Goal: Task Accomplishment & Management: Complete application form

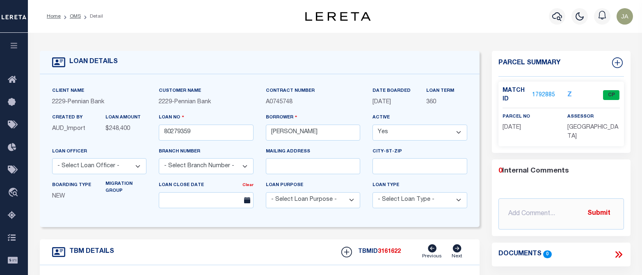
select select "Escrow"
click at [39, 13] on div "Home OMS Detail Profile Sign out" at bounding box center [335, 16] width 614 height 33
click at [552, 20] on icon "button" at bounding box center [557, 16] width 10 height 10
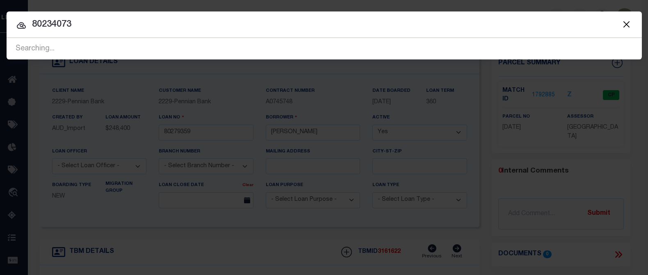
type input "80234073"
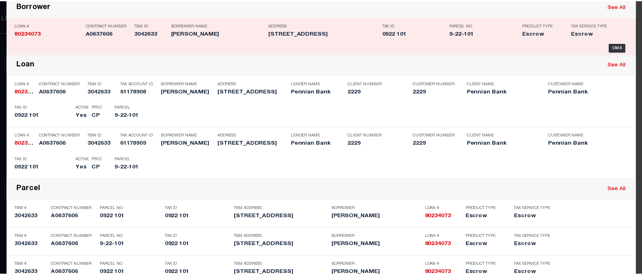
scroll to position [82, 0]
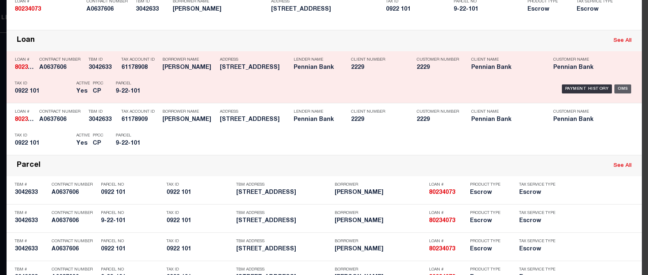
click at [617, 87] on div "OMS" at bounding box center [622, 89] width 17 height 9
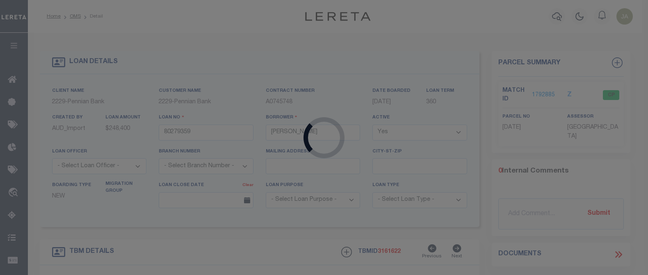
type input "80234073"
type input "[PERSON_NAME]"
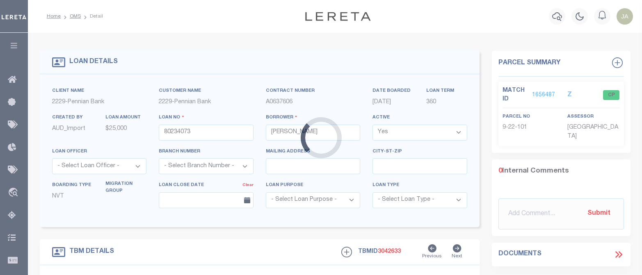
type input "[STREET_ADDRESS]"
type input "0922 101"
select select
type input "Mifflin PA 17058"
select select
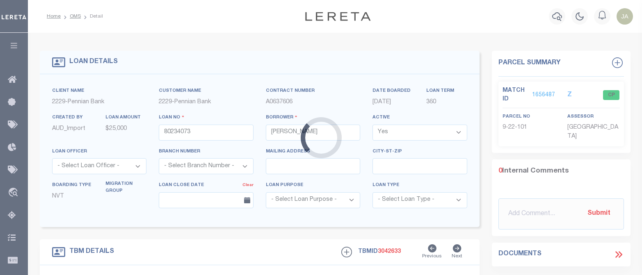
type textarea "Liability subject to parcel provided"
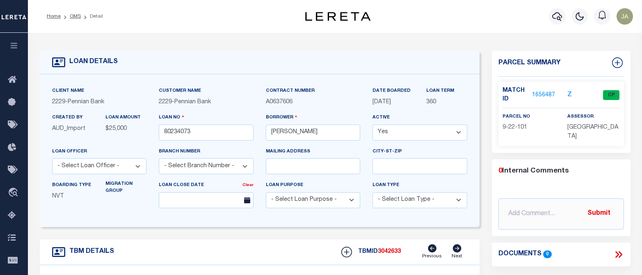
click at [541, 91] on link "1656487" at bounding box center [543, 95] width 23 height 9
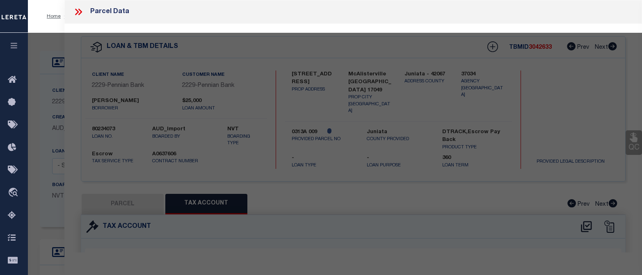
select select "AS"
checkbox input "false"
select select "CP"
type input "[GEOGRAPHIC_DATA]"
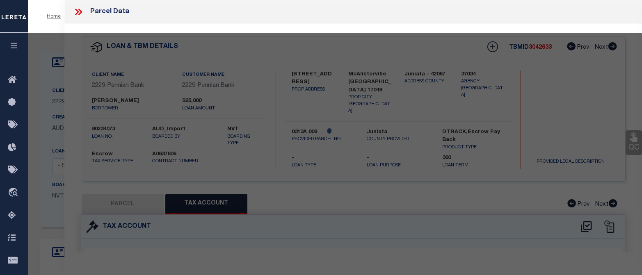
select select
type input "[STREET_ADDRESS]"
checkbox input "false"
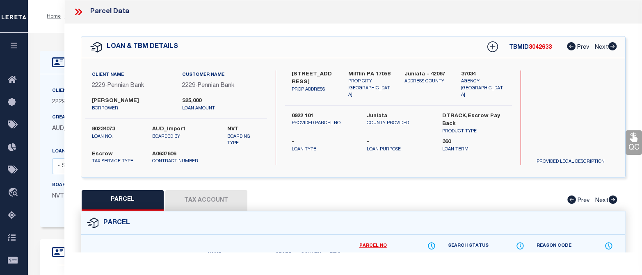
click at [195, 202] on button "Tax Account" at bounding box center [206, 200] width 82 height 21
select select "100"
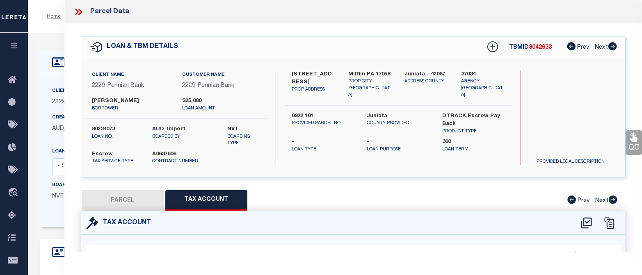
select select "100"
click at [79, 9] on icon at bounding box center [80, 12] width 4 height 7
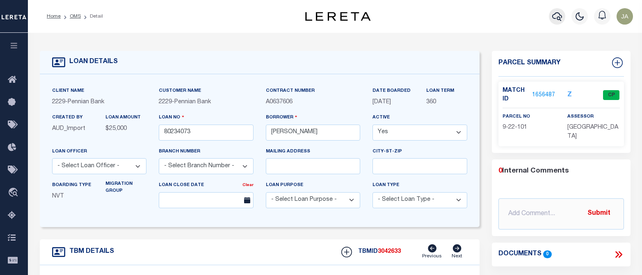
click at [557, 18] on icon "button" at bounding box center [557, 16] width 10 height 9
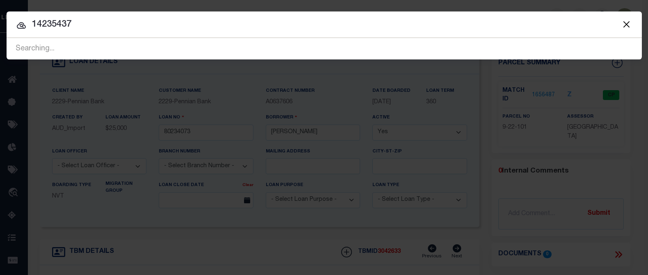
type input "14235437"
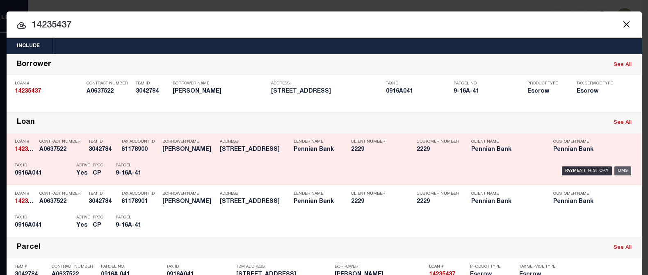
click at [617, 169] on div "OMS" at bounding box center [622, 171] width 17 height 9
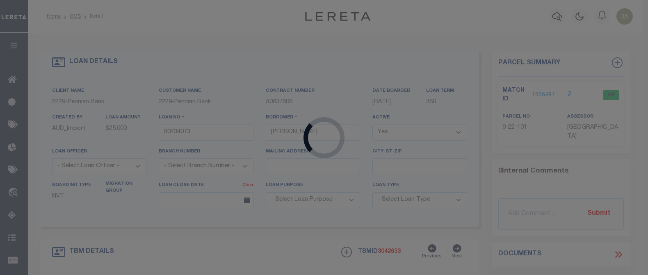
type input "14235437"
type input "[PERSON_NAME]"
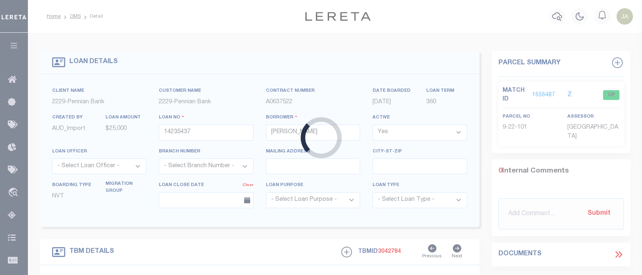
type input "6997 Route 333"
type input "0916A 041"
select select
type input "Mifflintown [GEOGRAPHIC_DATA] 17059"
select select
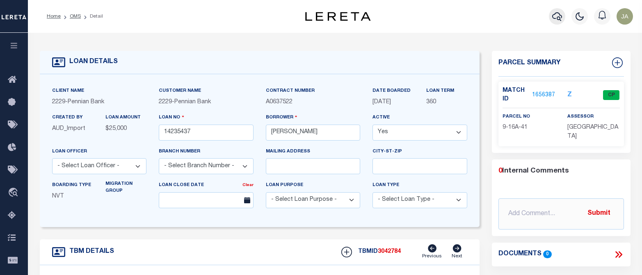
click at [555, 18] on icon "button" at bounding box center [557, 16] width 10 height 10
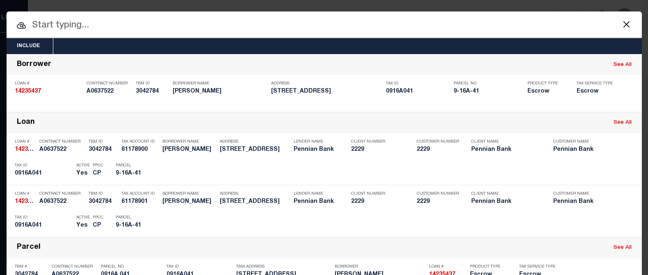
click at [48, 27] on input "text" at bounding box center [324, 25] width 635 height 14
type input "12825710"
click at [518, 25] on input "12825710" at bounding box center [324, 25] width 635 height 14
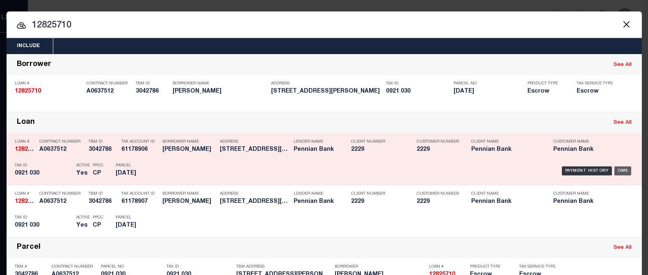
click at [623, 167] on div "OMS" at bounding box center [622, 171] width 17 height 9
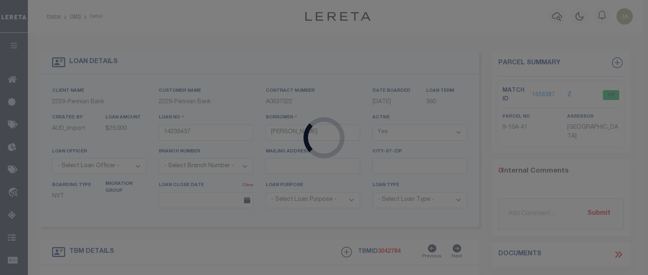
type input "12825710"
type input "[PERSON_NAME]"
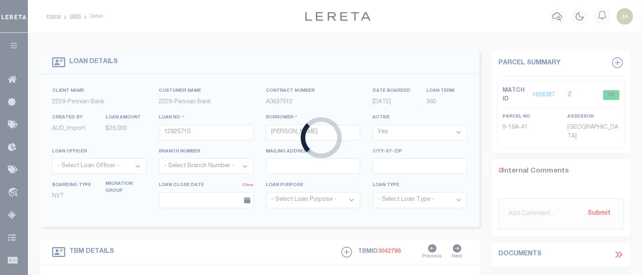
type input "[STREET_ADDRESS][PERSON_NAME]"
type input "0921 030"
select select
type input "[GEOGRAPHIC_DATA] 17082"
select select
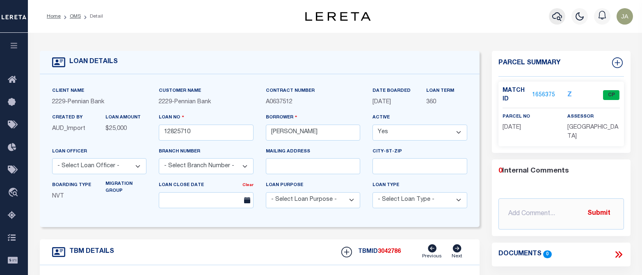
click at [555, 15] on icon "button" at bounding box center [557, 16] width 10 height 10
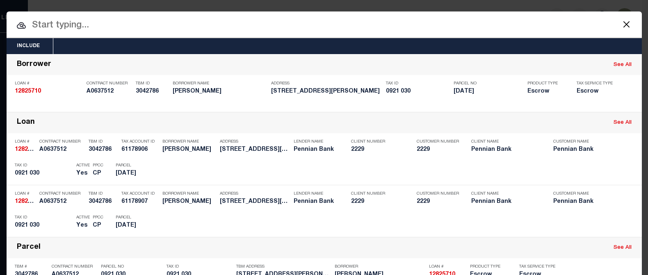
click at [62, 25] on input "text" at bounding box center [324, 25] width 635 height 14
type input "80281280"
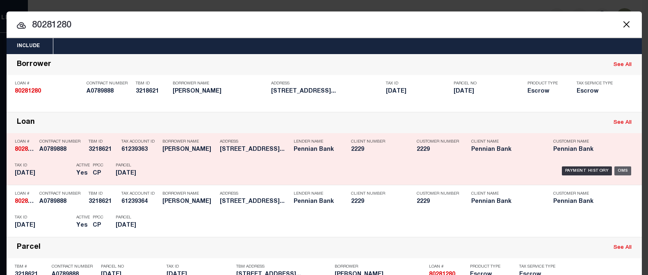
click at [619, 168] on div "OMS" at bounding box center [622, 171] width 17 height 9
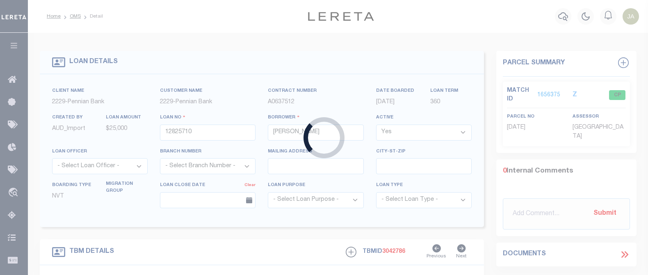
type input "80281280"
type input "[PERSON_NAME]"
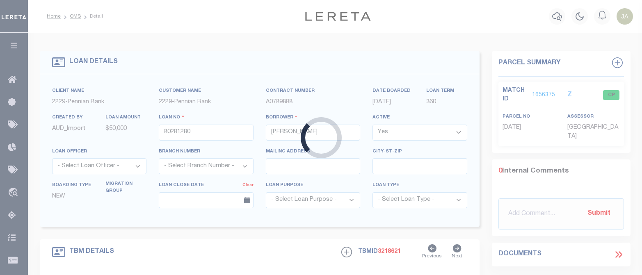
type input "9709 Route 333"
type input "[DATE]"
select select
type input "[GEOGRAPHIC_DATA]-7808"
select select
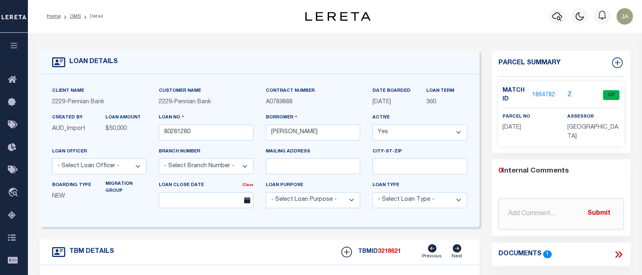
click at [43, 43] on div "LOAN DETAILS Client Name 2229 - Pennian Bank Customer Name" at bounding box center [335, 273] width 603 height 464
click at [558, 16] on icon "button" at bounding box center [557, 16] width 10 height 10
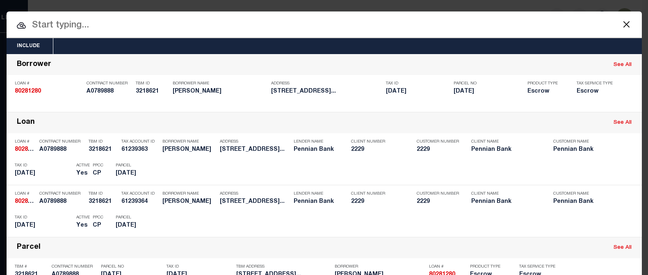
click at [39, 25] on input "text" at bounding box center [324, 25] width 635 height 14
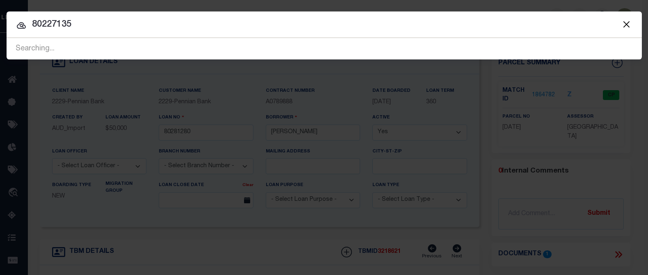
type input "80227135"
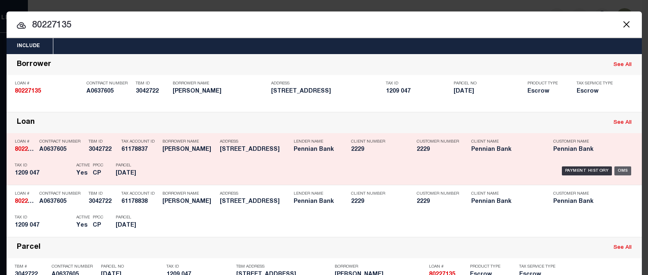
click at [621, 169] on div "OMS" at bounding box center [622, 171] width 17 height 9
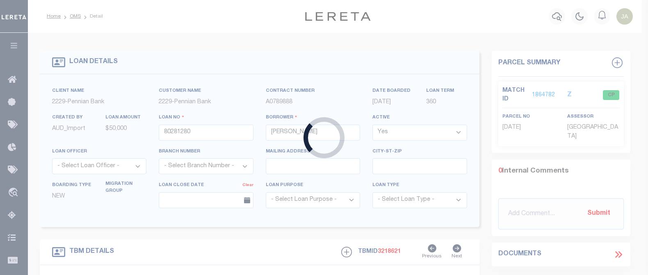
type input "80227135"
type input "[PERSON_NAME]"
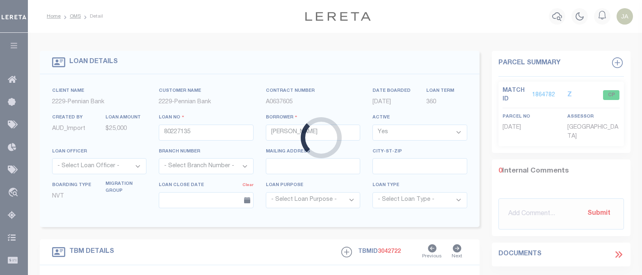
type input "[STREET_ADDRESS]"
type input "1209 047"
select select
type input "[GEOGRAPHIC_DATA] 17082"
select select
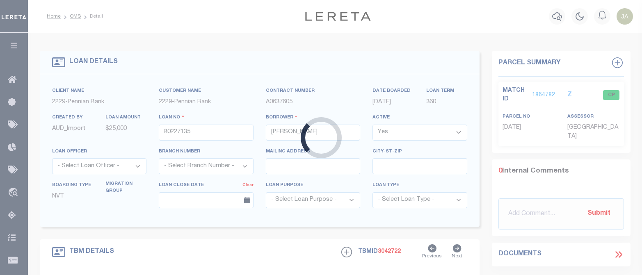
type textarea "Liability subject to parcel provided"
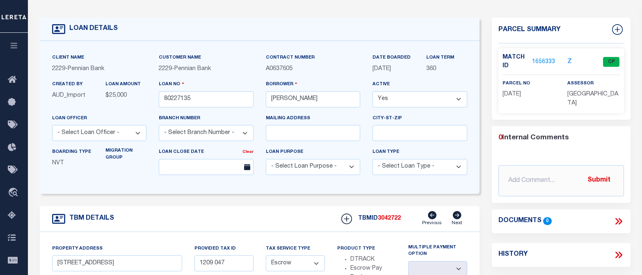
scroll to position [41, 0]
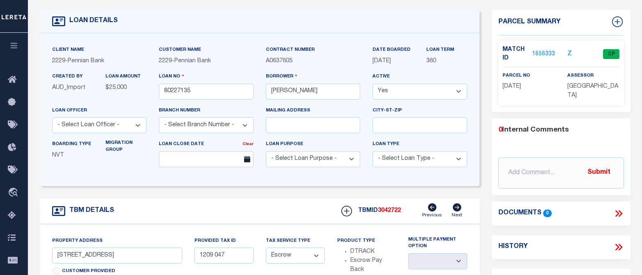
click at [544, 52] on link "1656333" at bounding box center [543, 54] width 23 height 9
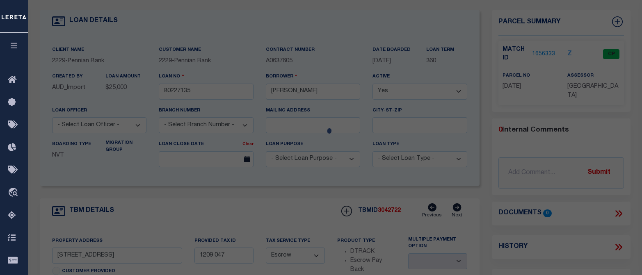
select select "AS"
checkbox input "false"
select select "CP"
type input "[GEOGRAPHIC_DATA]"
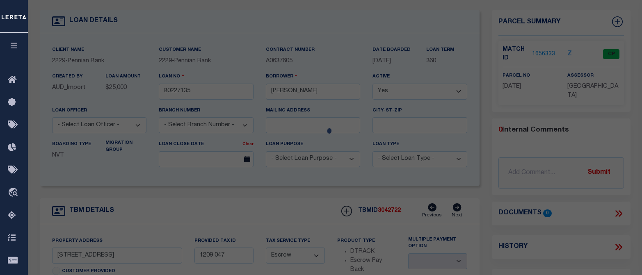
select select
type input "[STREET_ADDRESS]"
checkbox input "false"
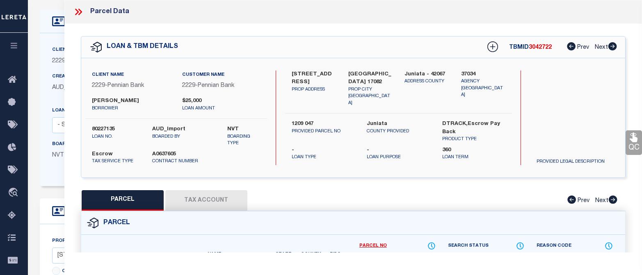
click at [210, 202] on button "Tax Account" at bounding box center [206, 200] width 82 height 21
select select "100"
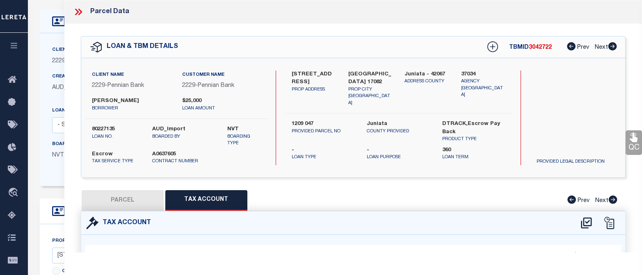
select select "100"
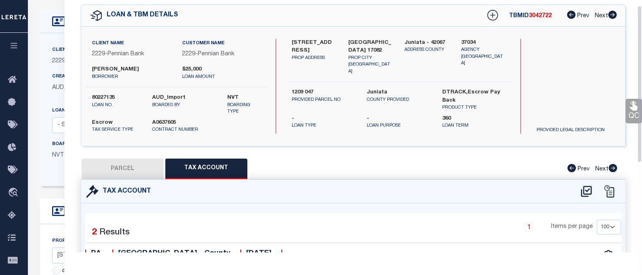
scroll to position [0, 0]
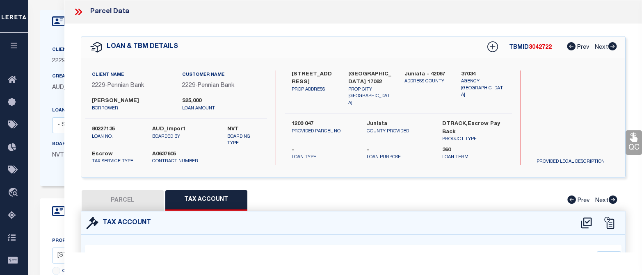
click at [79, 12] on icon at bounding box center [78, 12] width 11 height 11
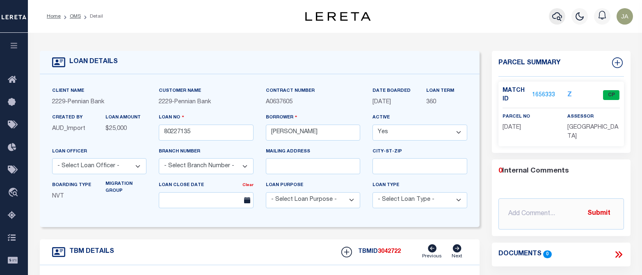
click at [556, 18] on icon "button" at bounding box center [557, 16] width 10 height 10
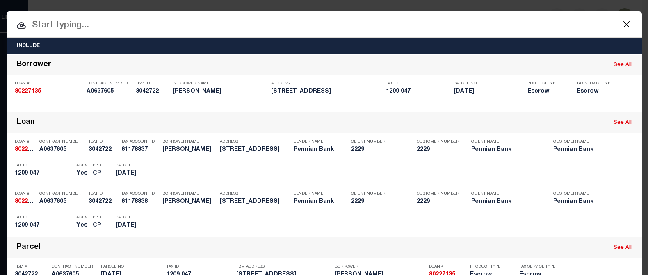
click at [63, 24] on input "text" at bounding box center [324, 25] width 635 height 14
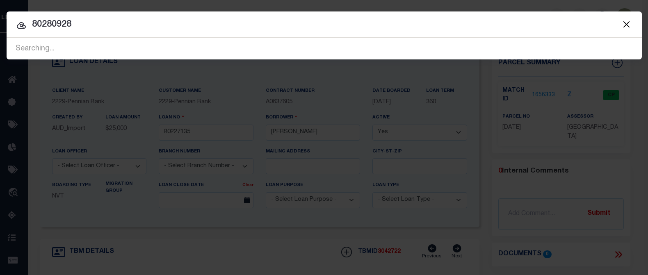
type input "80280928"
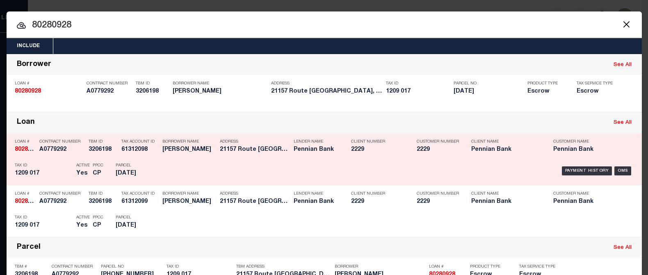
click at [619, 169] on div "OMS" at bounding box center [622, 171] width 17 height 9
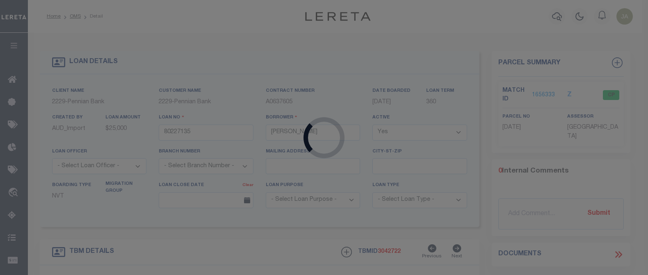
type input "80280928"
type input "[PERSON_NAME]"
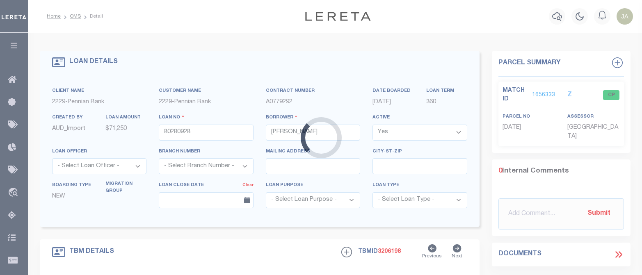
type input "21157 Route 75 S"
type input "[PHONE_NUMBER]"
select select
type input "[GEOGRAPHIC_DATA]-7468"
select select
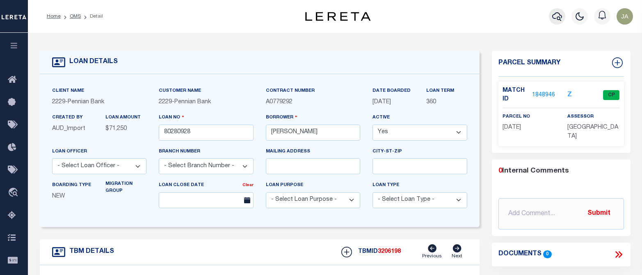
click at [557, 17] on icon "button" at bounding box center [557, 16] width 10 height 10
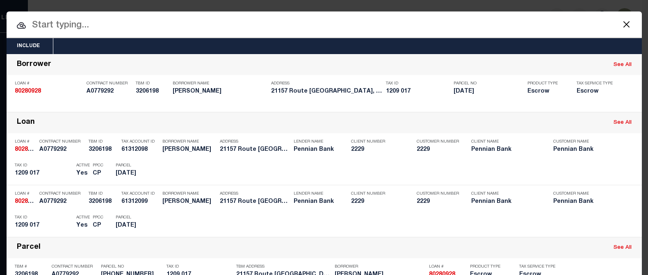
click at [83, 24] on input "text" at bounding box center [324, 25] width 635 height 14
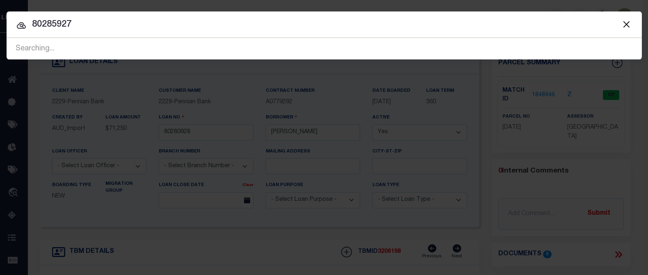
type input "80285927"
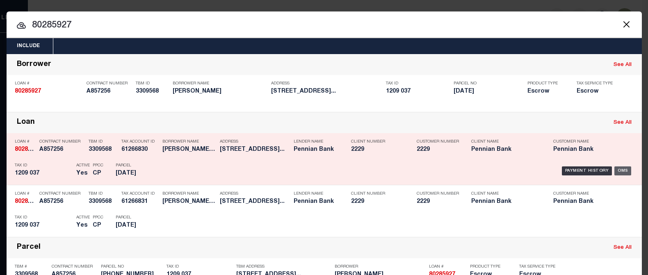
click at [620, 167] on div "OMS" at bounding box center [622, 171] width 17 height 9
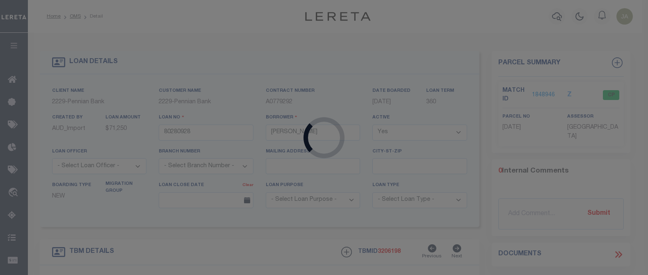
type input "80285927"
type input "[PERSON_NAME]"
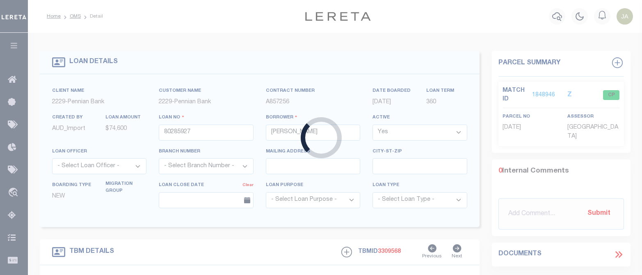
type input "[STREET_ADDRESS]"
type input "[PHONE_NUMBER]"
select select
type input "[GEOGRAPHIC_DATA]-7140"
select select
